Goal: Task Accomplishment & Management: Manage account settings

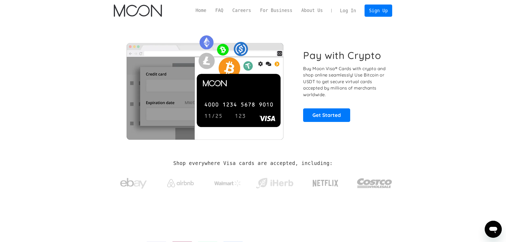
click at [351, 11] on link "Log In" at bounding box center [348, 11] width 25 height 12
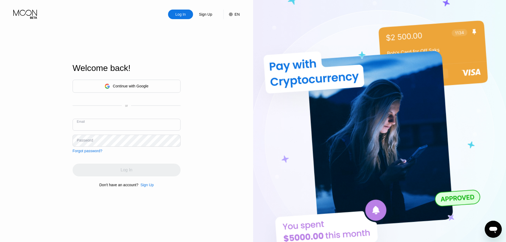
click at [202, 13] on div "Sign Up" at bounding box center [205, 14] width 14 height 5
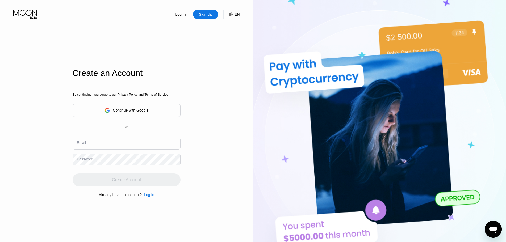
click at [92, 144] on input "text" at bounding box center [127, 144] width 108 height 12
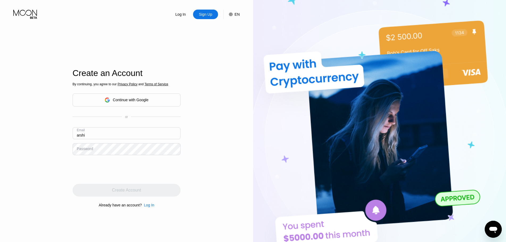
type input "arshi"
click at [120, 101] on div "Continue with Google" at bounding box center [131, 100] width 36 height 4
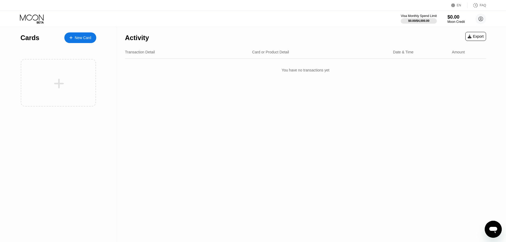
click at [155, 84] on div "Activity Export Transaction Detail Card or Product Detail Date & Time Amount Yo…" at bounding box center [305, 134] width 377 height 215
click at [86, 42] on div "New Card" at bounding box center [80, 37] width 32 height 11
